Goal: Task Accomplishment & Management: Manage account settings

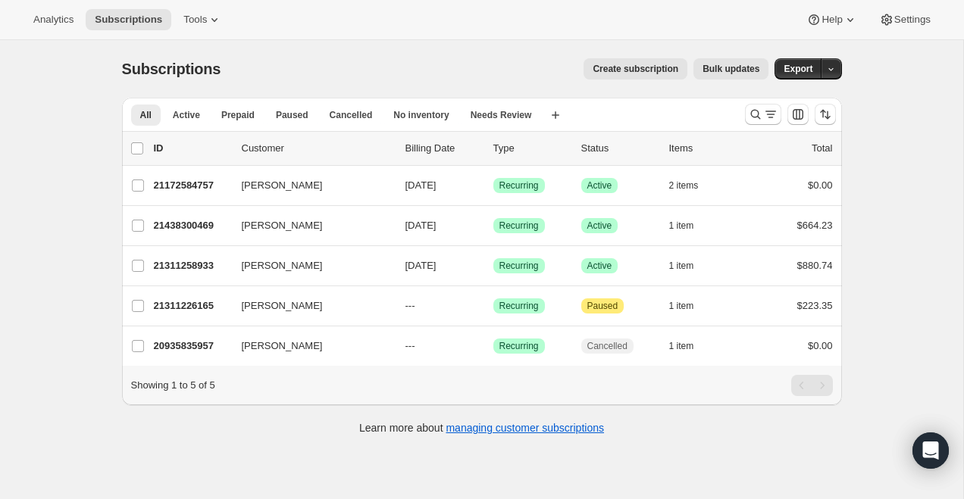
click at [207, 30] on div "Analytics Subscriptions Tools Help Settings" at bounding box center [482, 20] width 964 height 40
click at [205, 26] on button "Tools" at bounding box center [202, 19] width 57 height 21
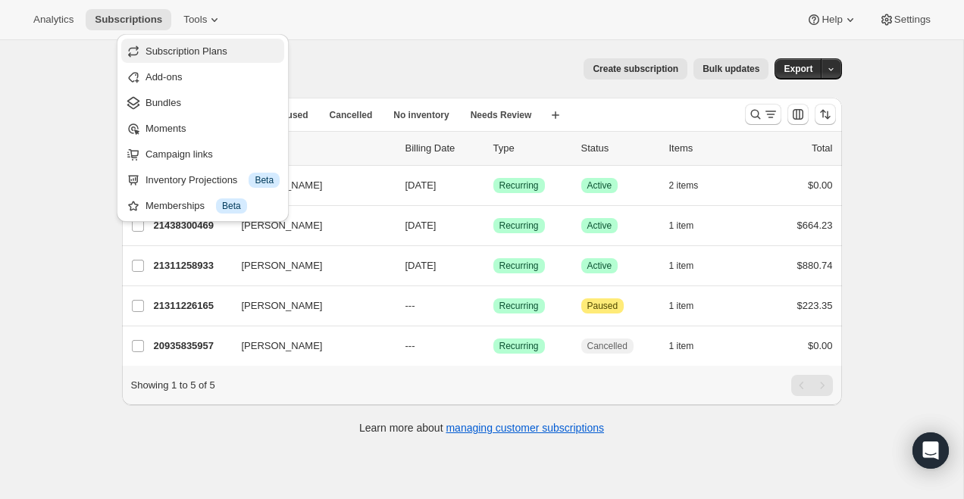
click at [210, 60] on button "Subscription Plans" at bounding box center [202, 51] width 163 height 24
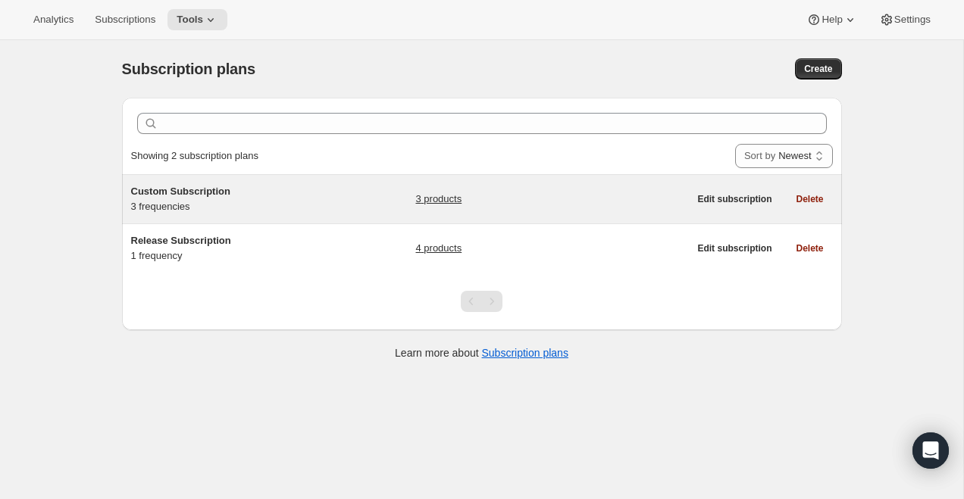
click at [185, 199] on h5 "Custom Subscription" at bounding box center [225, 191] width 189 height 15
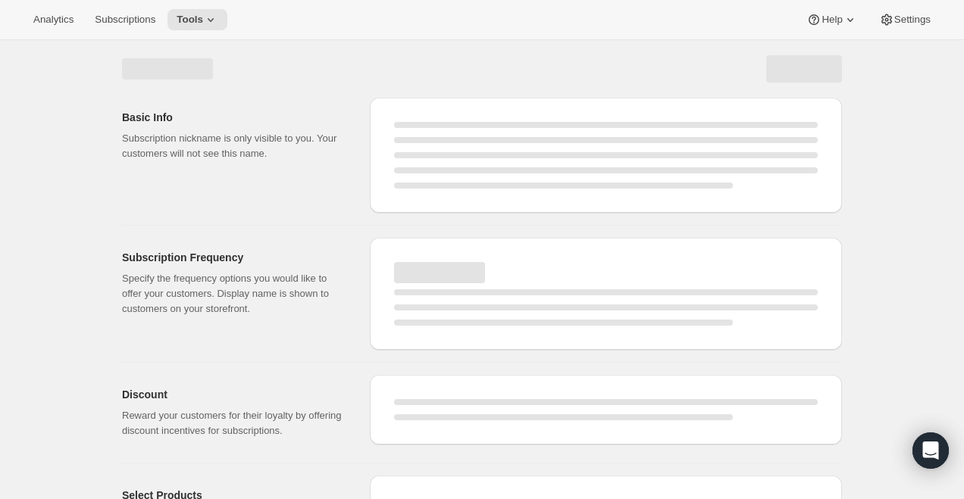
select select "WEEK"
select select "MONTH"
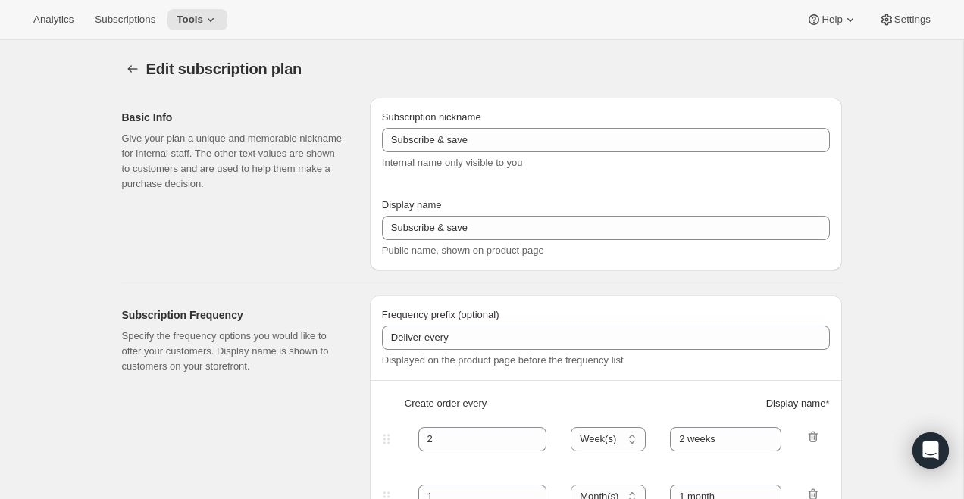
type input "Custom Subscription"
type input "1"
select select "MONTH"
type input "1 month"
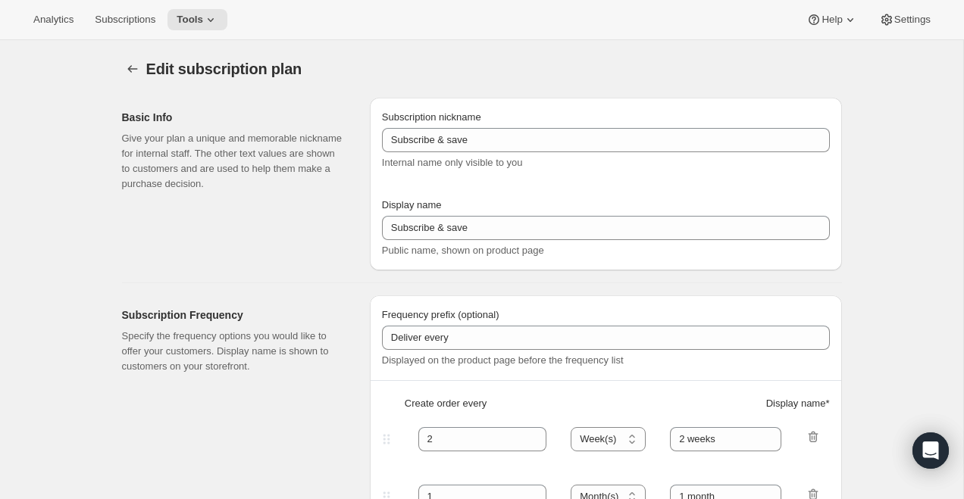
type input "2"
type input "2 Months"
type input "Choose which wines you’d like, how many bottles you’d like of each, and how oft…"
select select "MONTH"
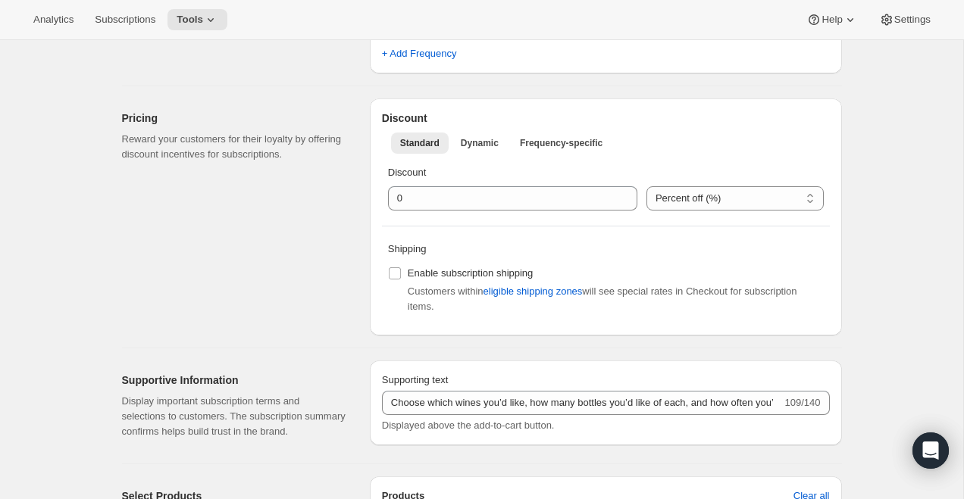
scroll to position [579, 0]
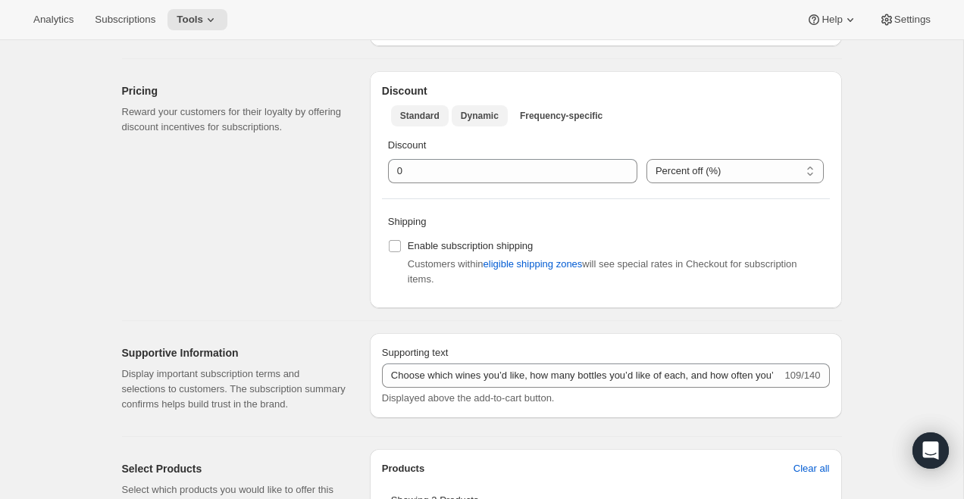
click at [477, 121] on span "Dynamic" at bounding box center [480, 116] width 38 height 12
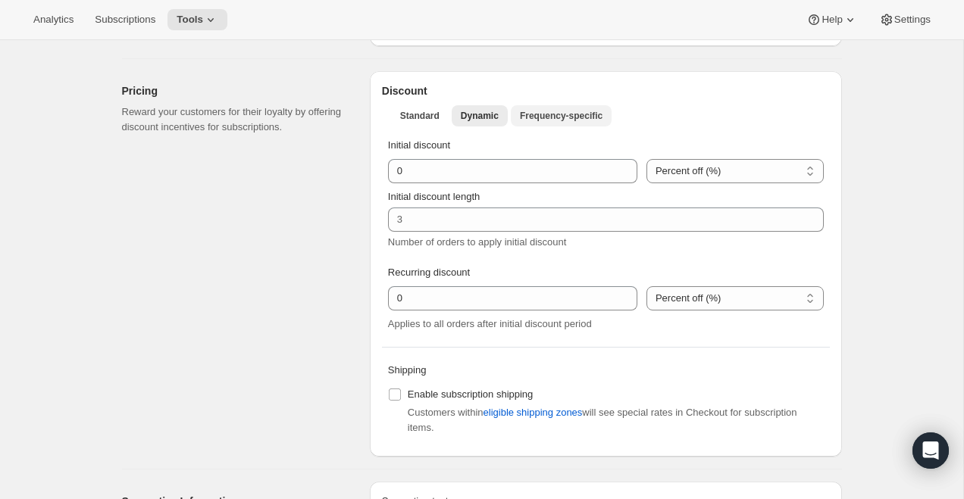
click at [571, 114] on span "Frequency-specific" at bounding box center [561, 116] width 83 height 12
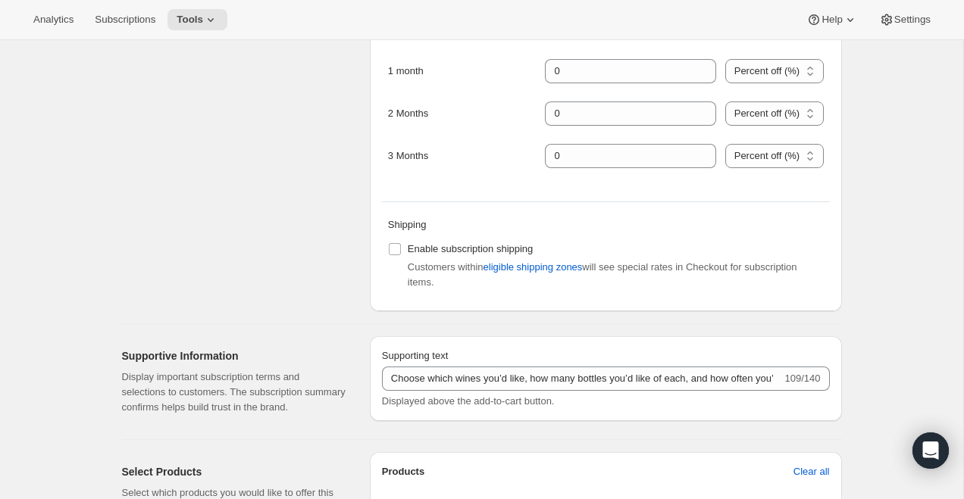
scroll to position [643, 0]
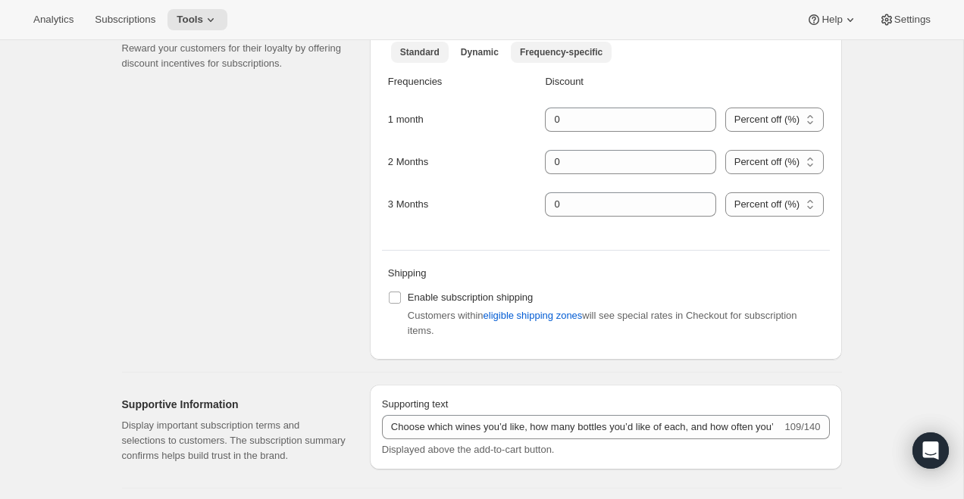
click at [418, 45] on button "Standard" at bounding box center [420, 52] width 58 height 21
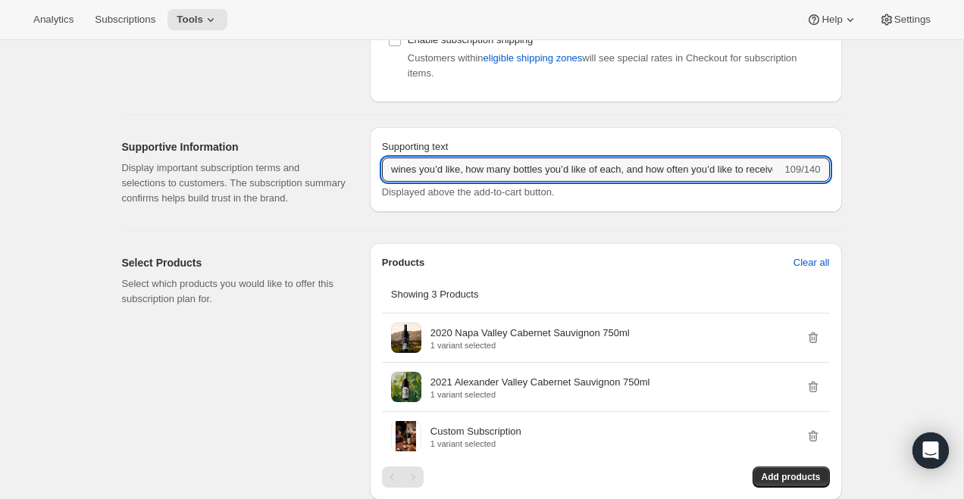
scroll to position [0, 127]
drag, startPoint x: 555, startPoint y: 165, endPoint x: 806, endPoint y: 176, distance: 251.0
click at [806, 176] on div "Choose which wines you’d like, how many bottles you’d like of each, and how oft…" at bounding box center [606, 170] width 448 height 24
click at [472, 165] on input "Choose which wines you’d like, how many bottles you’d like of each, and how oft…" at bounding box center [582, 170] width 400 height 24
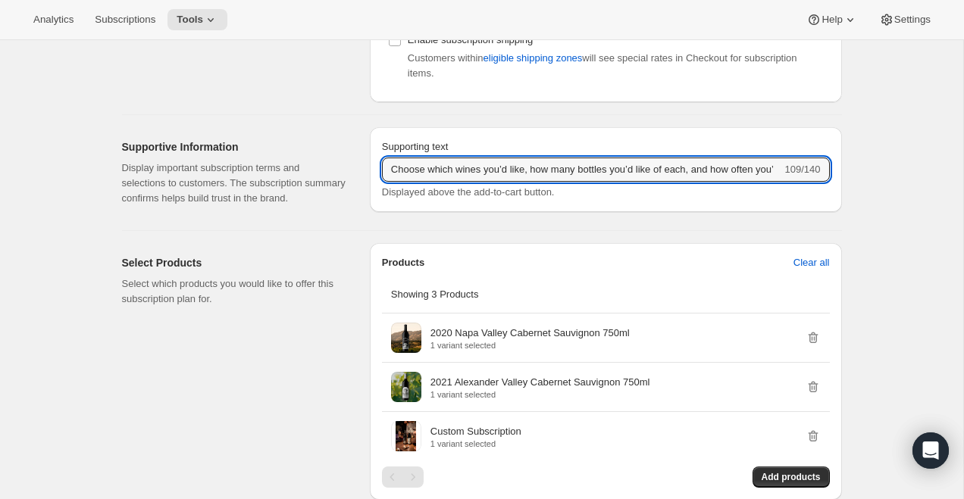
scroll to position [0, 127]
drag, startPoint x: 433, startPoint y: 165, endPoint x: 881, endPoint y: 163, distance: 448.6
click at [881, 163] on div "Edit subscription plan. This page is ready Edit subscription plan Basic Info Gi…" at bounding box center [481, 74] width 963 height 1639
click at [624, 218] on div "Supporting text Choose which wines you’d like, how many bottles you’d like of e…" at bounding box center [606, 172] width 472 height 91
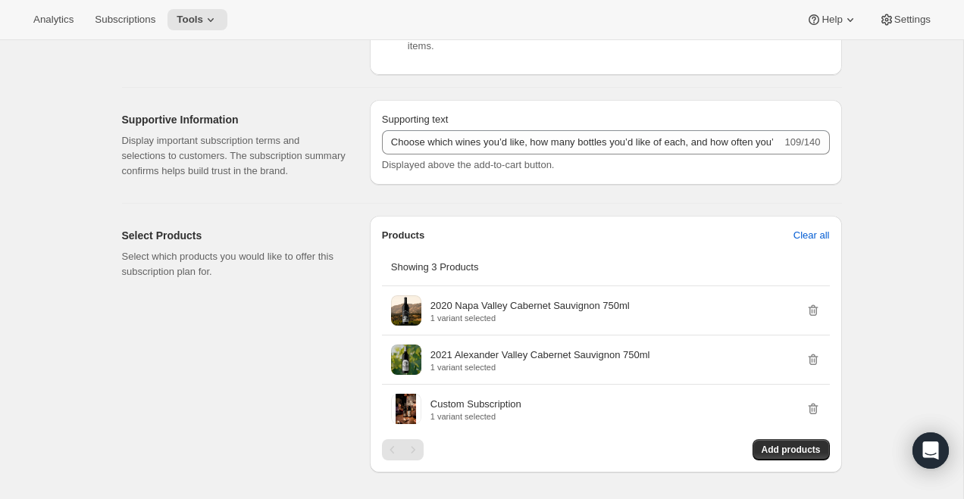
scroll to position [883, 0]
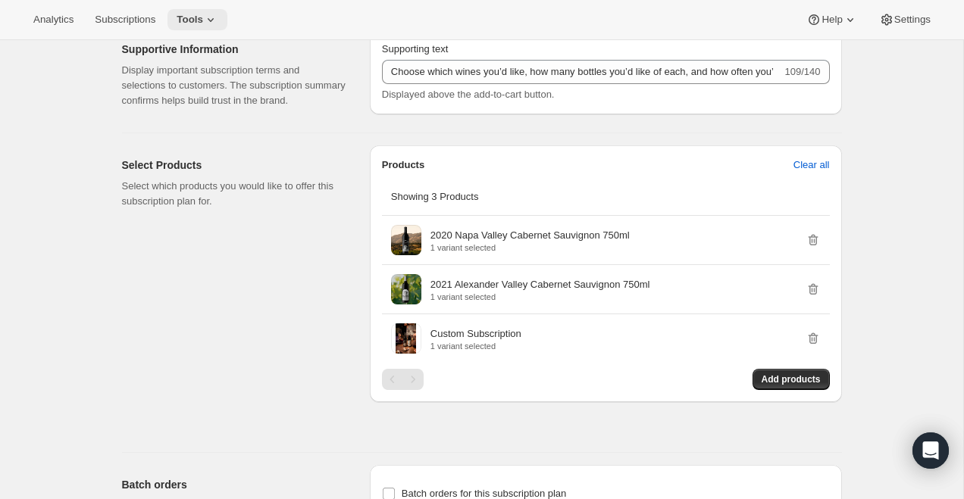
click at [203, 23] on span "Tools" at bounding box center [190, 20] width 27 height 12
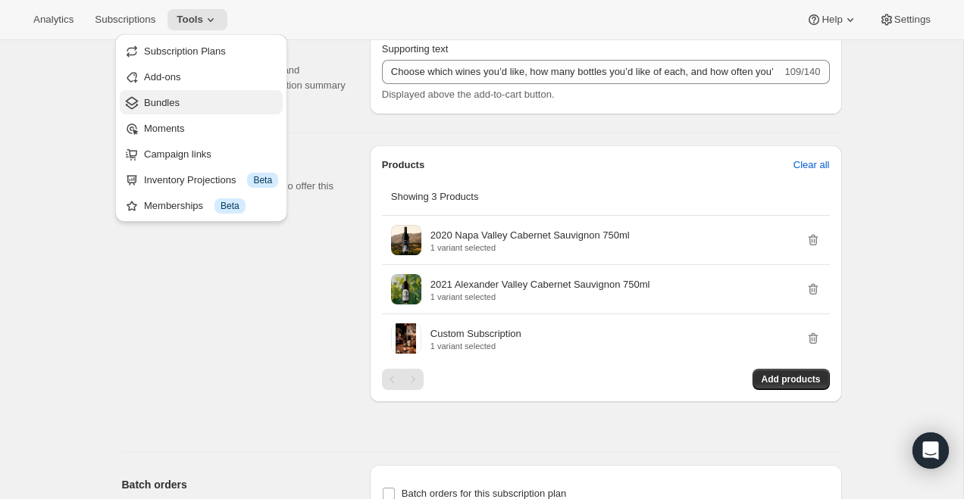
click at [186, 98] on span "Bundles" at bounding box center [211, 102] width 134 height 15
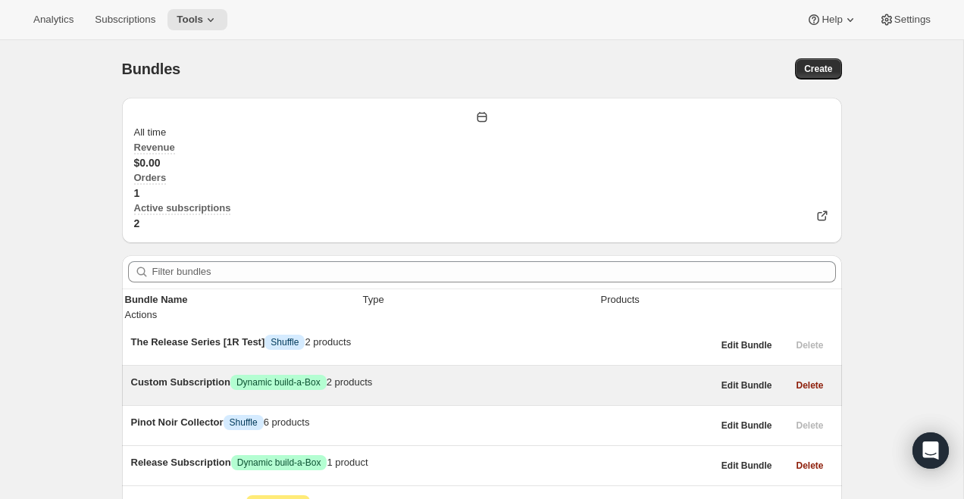
scroll to position [111, 0]
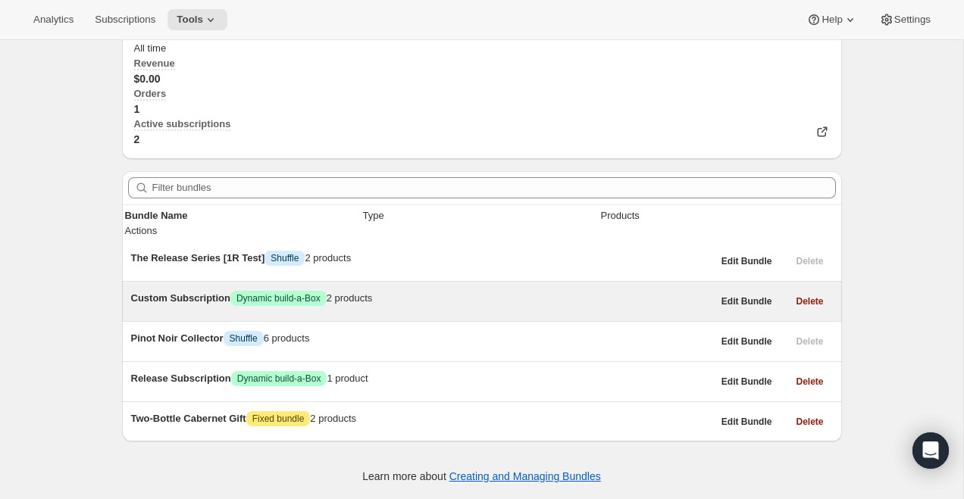
click at [186, 293] on span "Custom Subscription" at bounding box center [180, 298] width 99 height 11
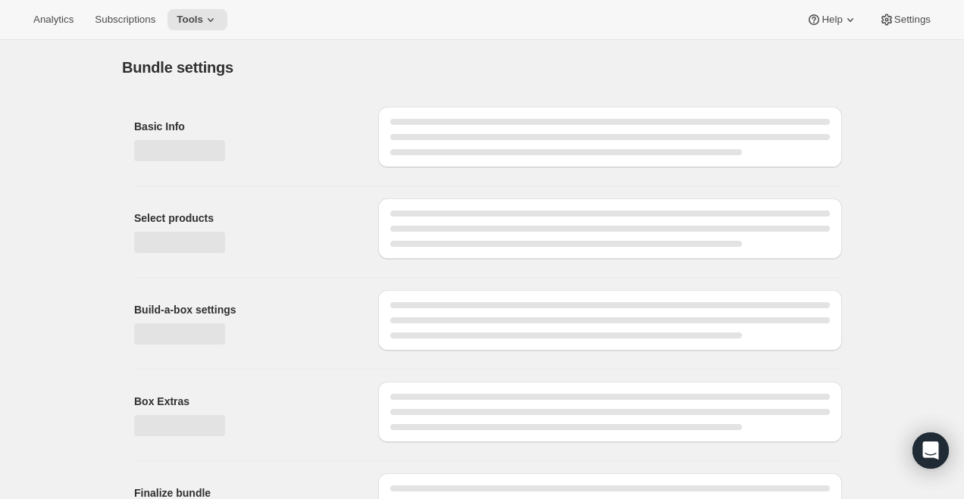
type input "Custom Subscription"
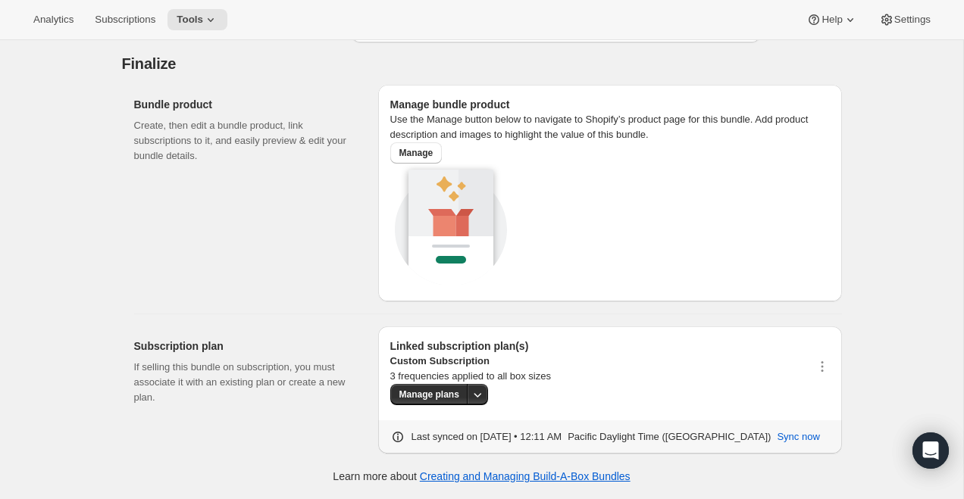
scroll to position [1218, 0]
click at [458, 354] on p "Custom Subscription" at bounding box center [470, 361] width 161 height 15
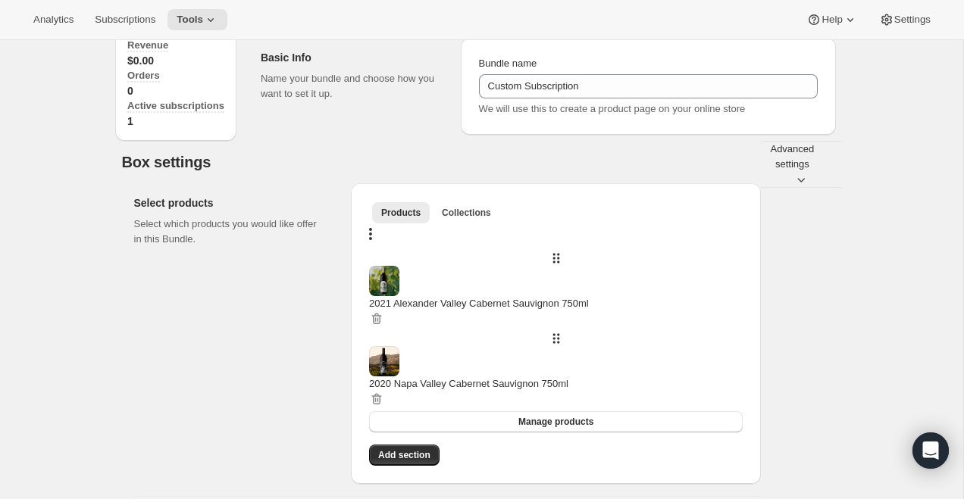
scroll to position [0, 0]
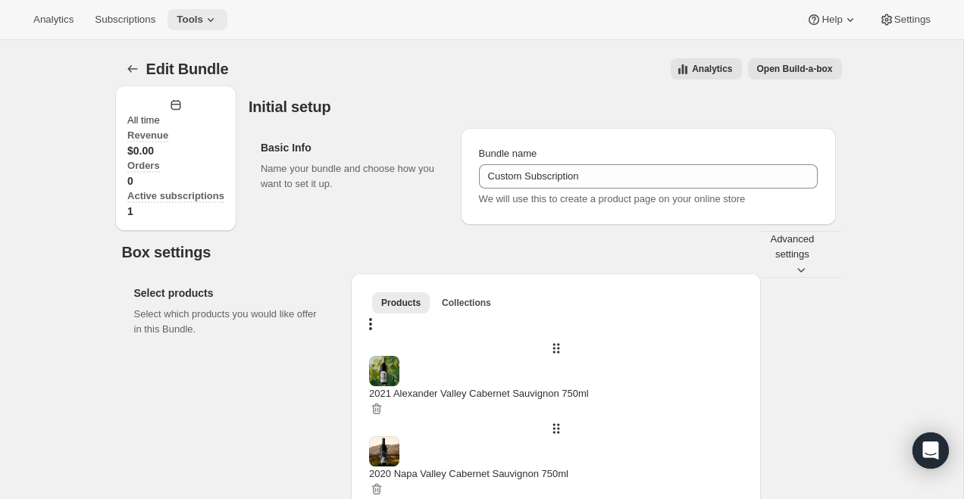
click at [192, 17] on span "Tools" at bounding box center [190, 20] width 27 height 12
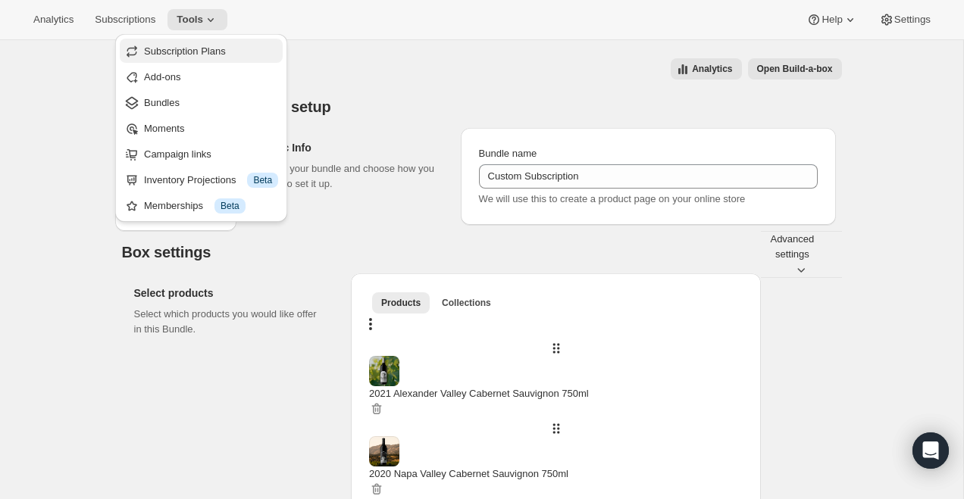
click at [180, 52] on span "Subscription Plans" at bounding box center [185, 50] width 82 height 11
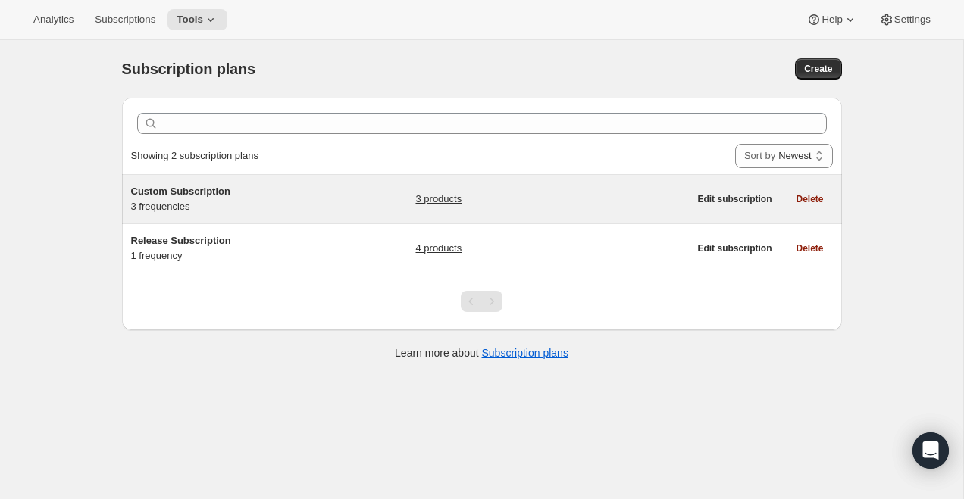
click at [185, 202] on div "Custom Subscription 3 frequencies" at bounding box center [225, 199] width 189 height 30
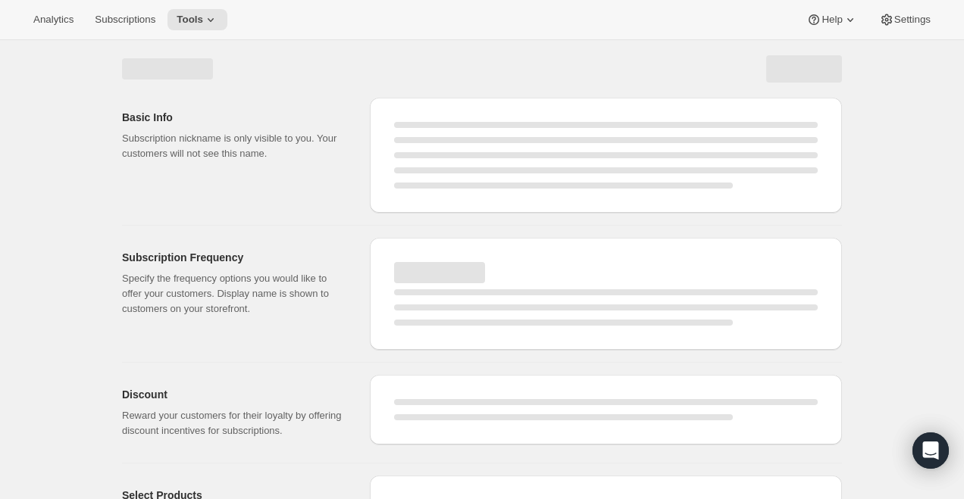
select select "WEEK"
select select "MONTH"
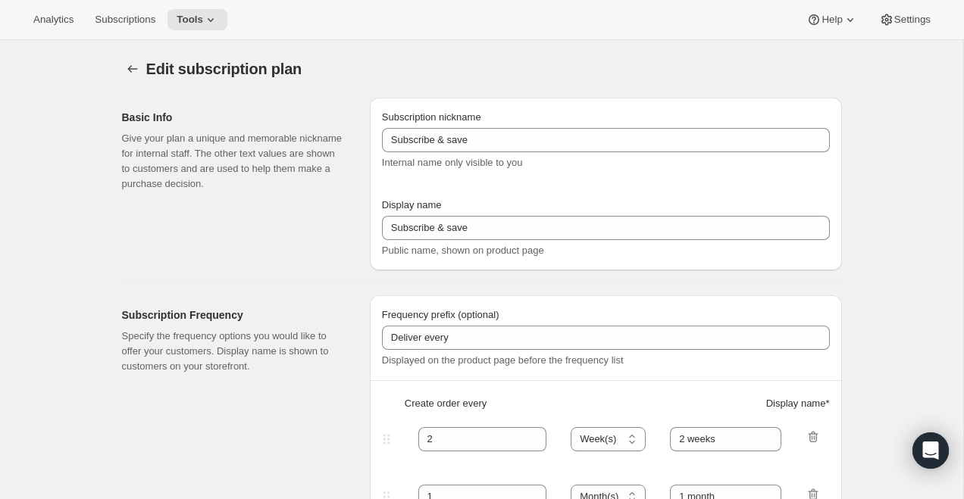
type input "Custom Subscription"
type input "1"
type input "1 month"
type input "2"
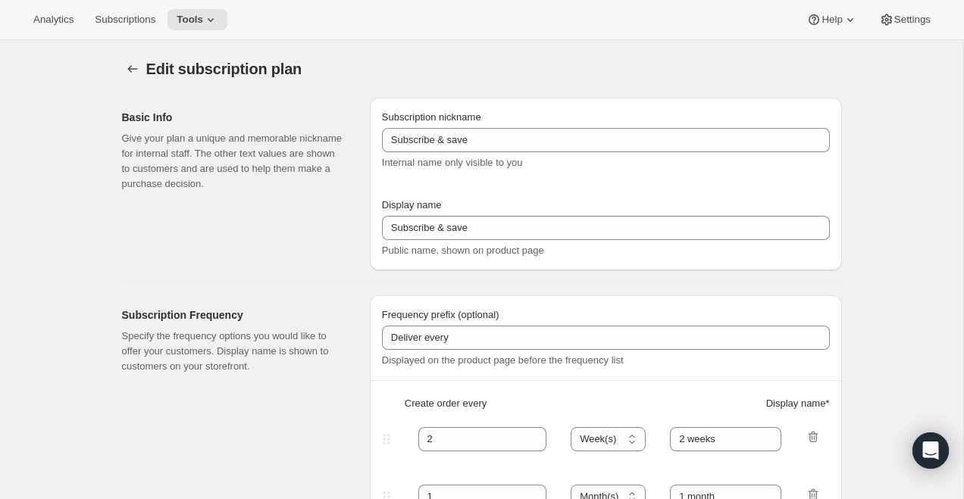
type input "2 Months"
type input "Choose which wines you’d like, how many bottles you’d like of each, and how oft…"
select select "MONTH"
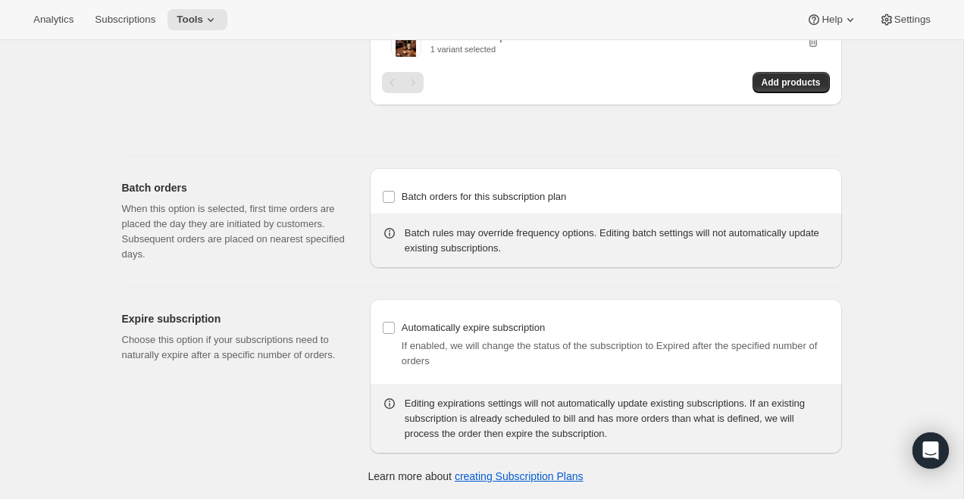
scroll to position [1195, 0]
click at [214, 16] on icon at bounding box center [210, 19] width 15 height 15
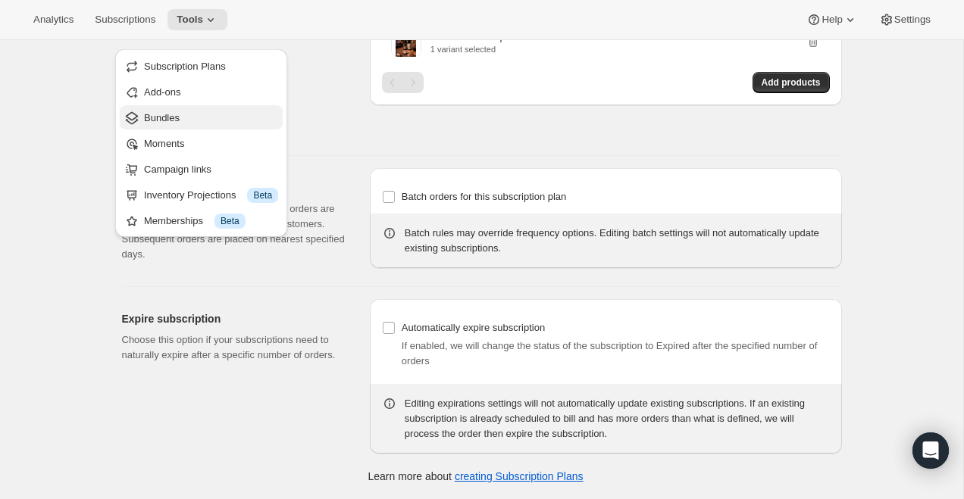
click at [180, 112] on span "Bundles" at bounding box center [162, 117] width 36 height 11
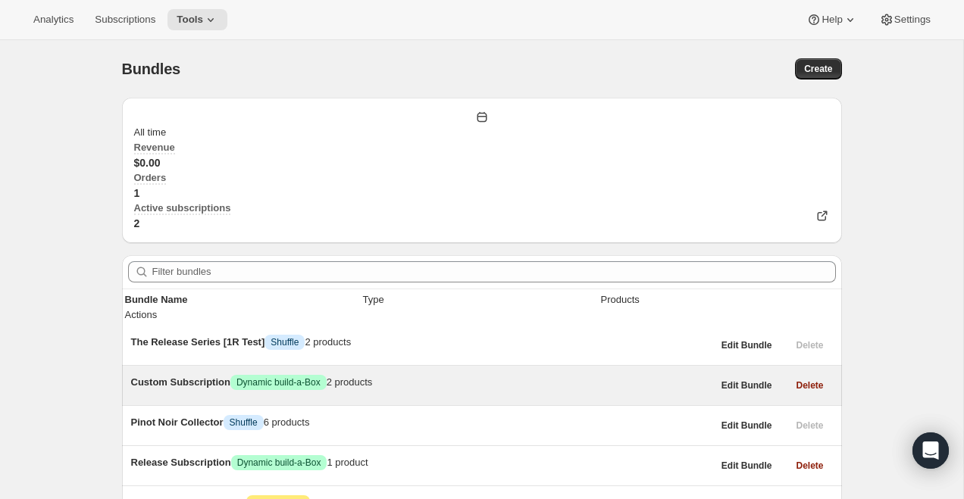
click at [240, 375] on div "Custom Subscription Success Dynamic build-a-Box 2 products" at bounding box center [421, 382] width 581 height 15
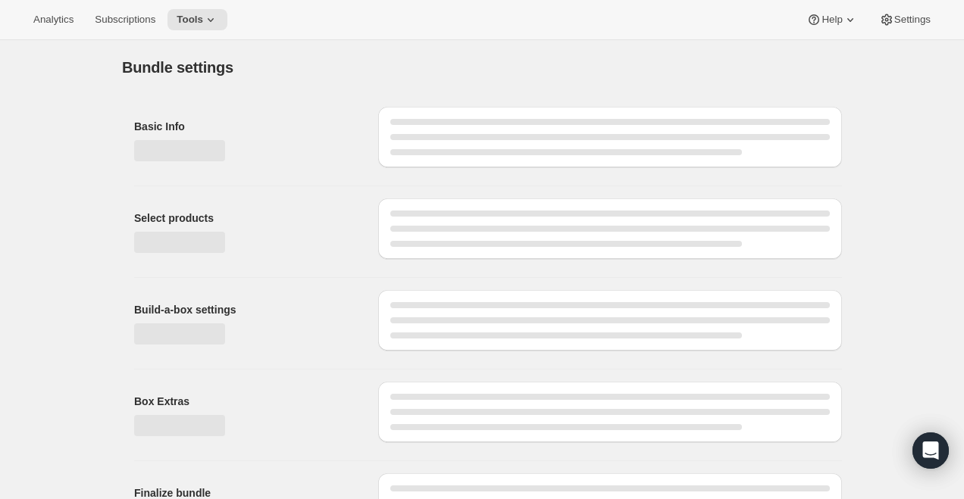
type input "Custom Subscription"
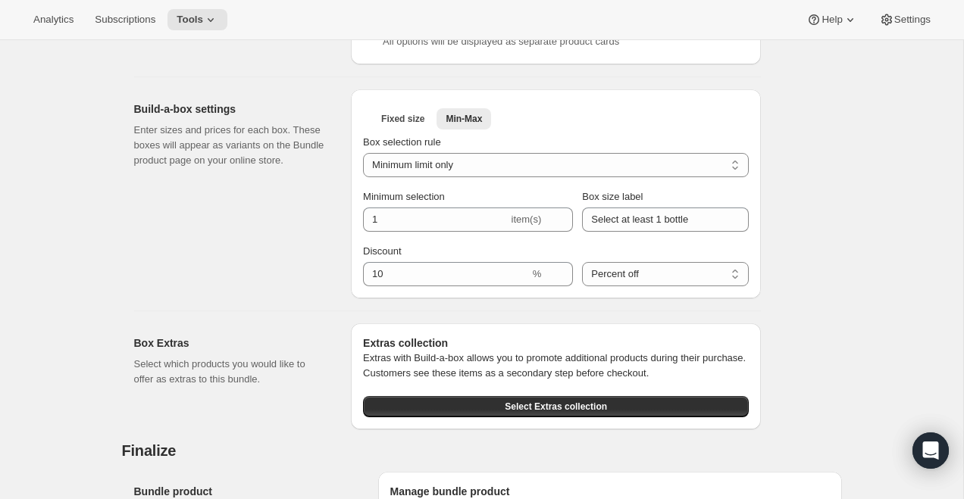
scroll to position [722, 0]
